Goal: Task Accomplishment & Management: Manage account settings

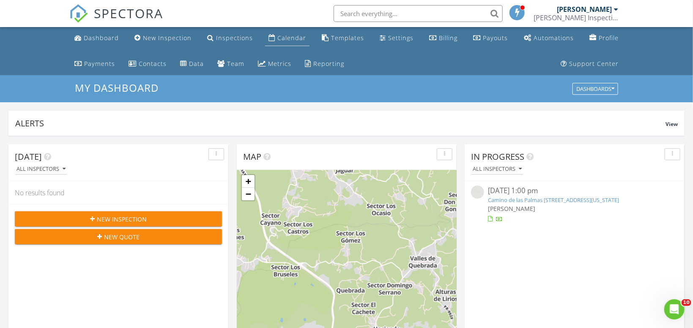
click at [288, 37] on div "Calendar" at bounding box center [291, 38] width 29 height 8
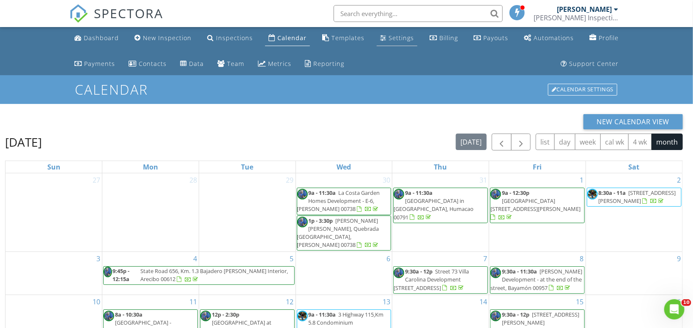
click at [389, 38] on div "Settings" at bounding box center [400, 38] width 25 height 8
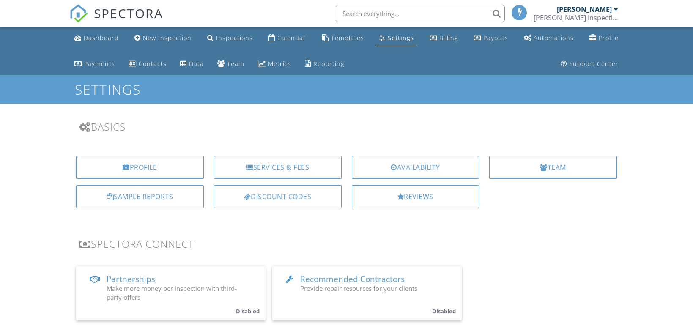
scroll to position [90, 0]
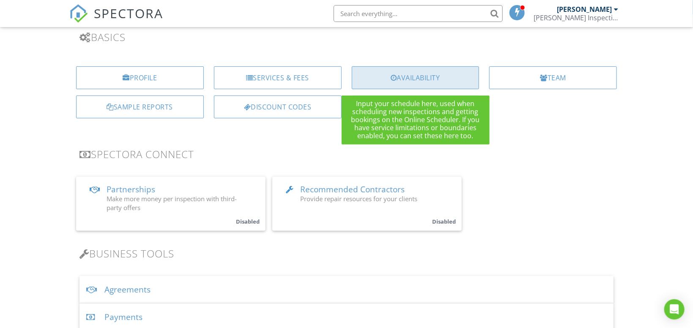
click at [414, 74] on div "Availability" at bounding box center [416, 77] width 128 height 23
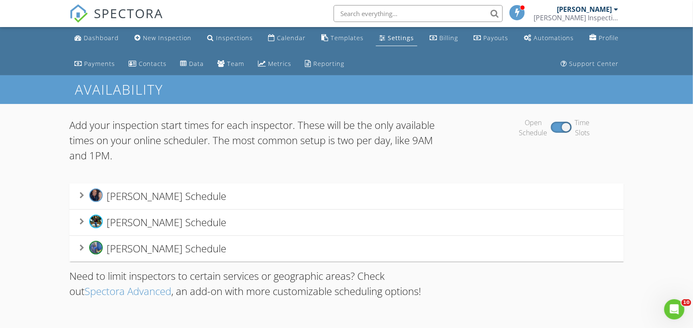
click at [200, 200] on span "Juan Ayuso's Schedule" at bounding box center [167, 196] width 120 height 14
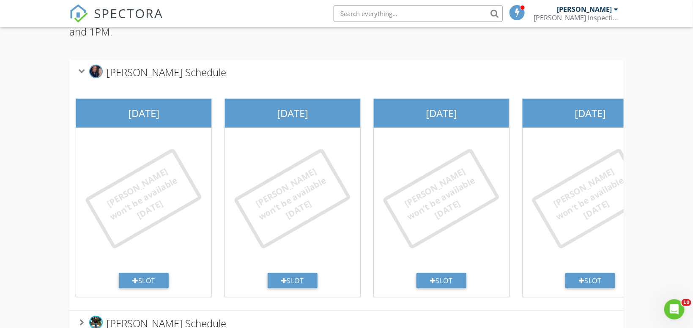
scroll to position [215, 0]
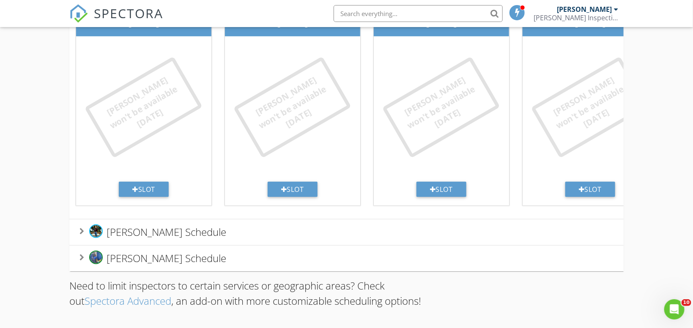
click at [181, 259] on span "Arelis González's Schedule" at bounding box center [167, 258] width 120 height 14
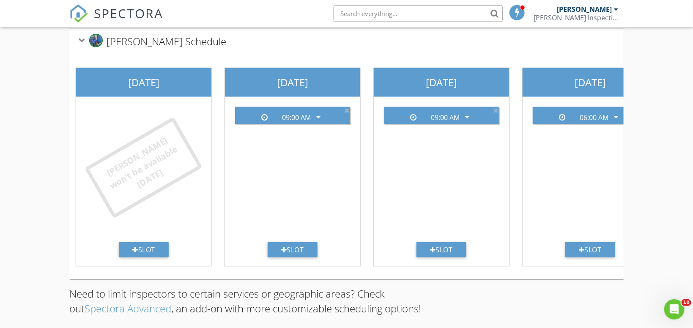
scroll to position [440, 0]
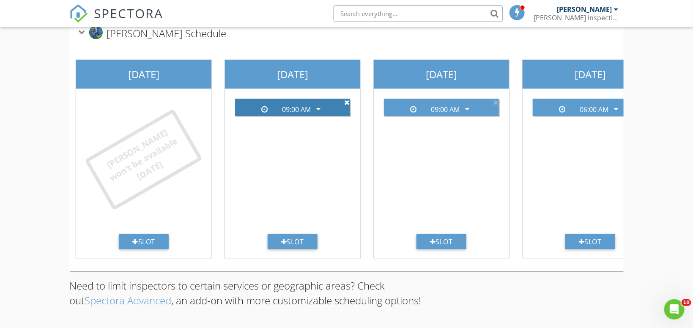
click at [347, 101] on icon at bounding box center [346, 102] width 5 height 7
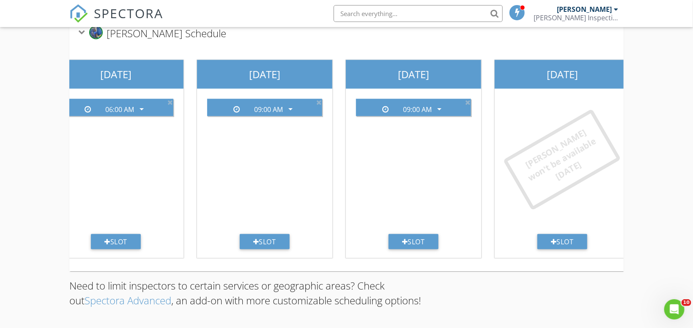
scroll to position [0, 487]
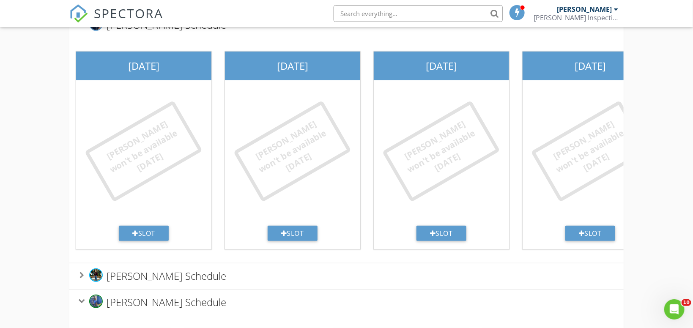
scroll to position [0, 0]
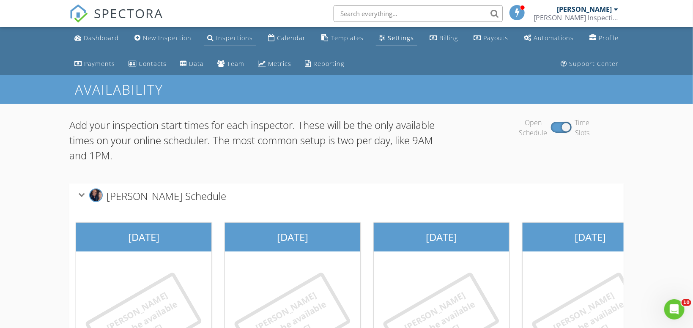
click at [218, 36] on div "Inspections" at bounding box center [234, 38] width 37 height 8
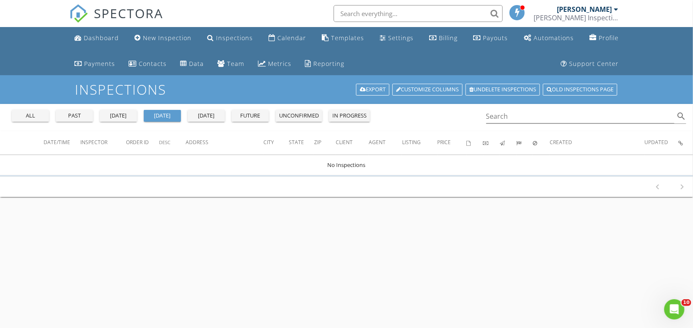
click at [36, 116] on div "all" at bounding box center [30, 116] width 30 height 8
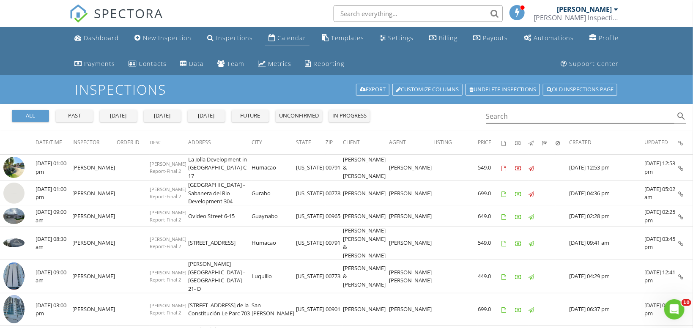
click at [288, 38] on div "Calendar" at bounding box center [291, 38] width 29 height 8
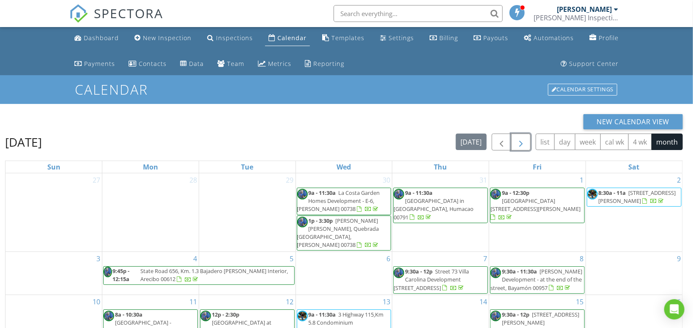
click at [524, 144] on span "button" at bounding box center [521, 142] width 10 height 10
